Goal: Navigation & Orientation: Find specific page/section

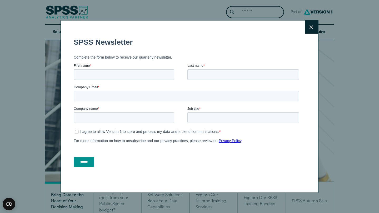
click at [312, 26] on icon at bounding box center [311, 27] width 4 height 4
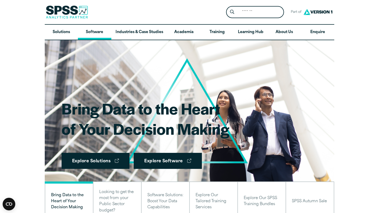
click at [96, 33] on link "Software" at bounding box center [94, 32] width 33 height 15
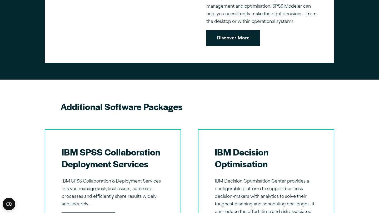
scroll to position [517, 0]
